Goal: Task Accomplishment & Management: Manage account settings

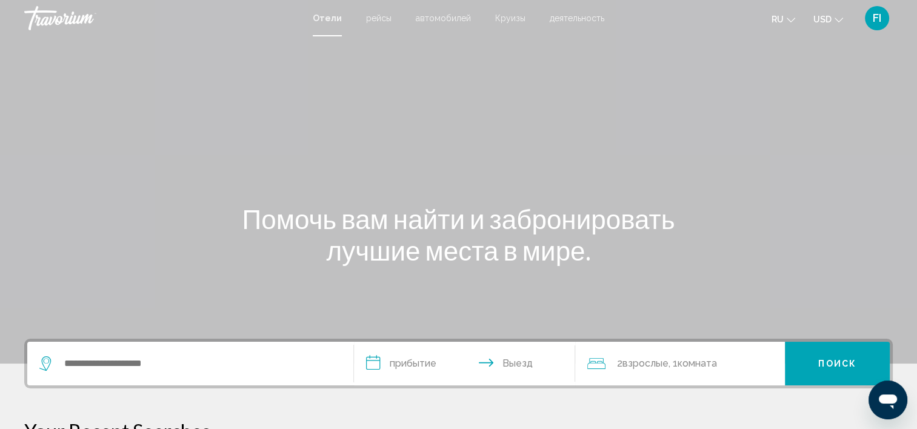
click at [870, 19] on div "FI" at bounding box center [877, 18] width 24 height 24
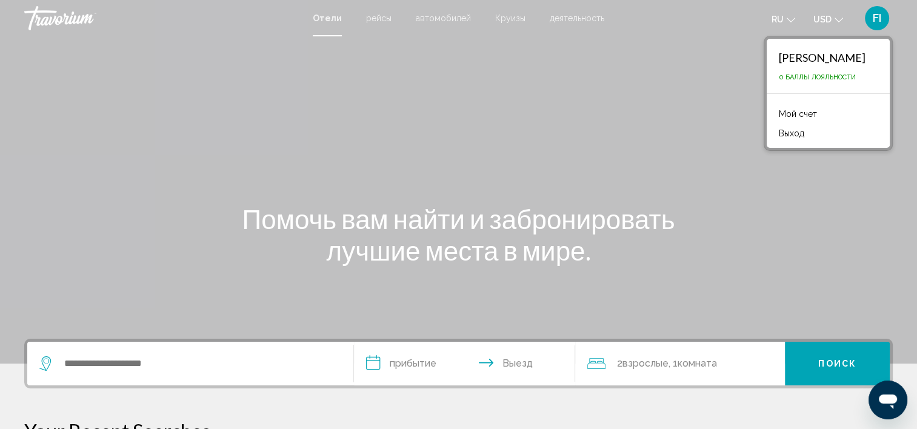
click at [802, 104] on li "Мой счет" at bounding box center [827, 112] width 111 height 19
click at [794, 112] on link "Мой счет" at bounding box center [797, 114] width 50 height 16
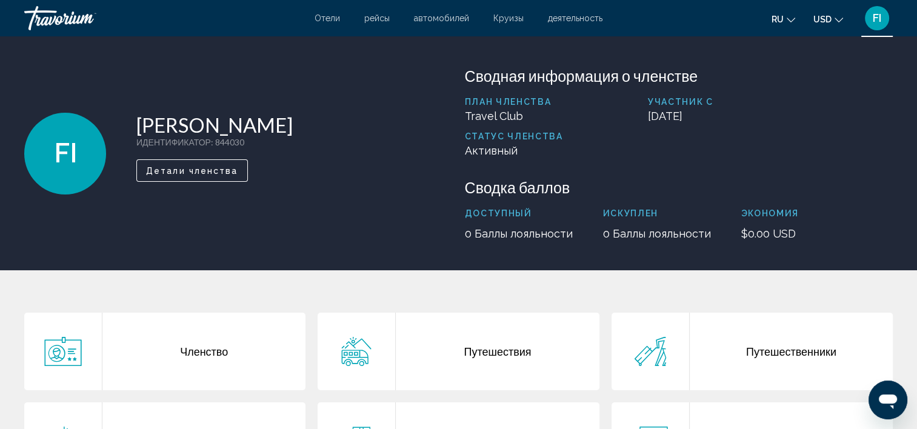
click at [198, 168] on span "Детали членства" at bounding box center [192, 171] width 92 height 10
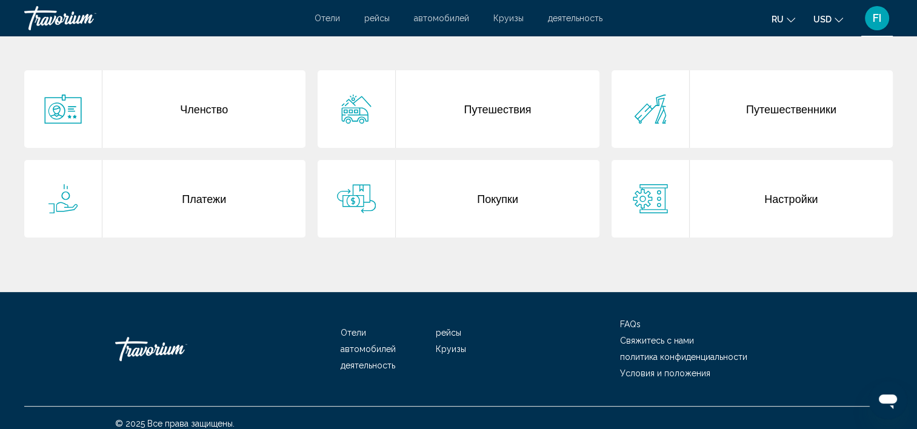
scroll to position [254, 0]
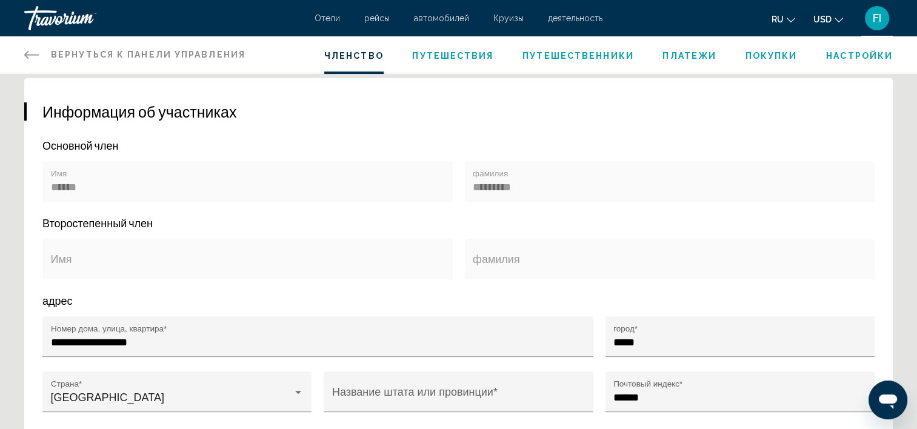
scroll to position [374, 0]
